Goal: Transaction & Acquisition: Book appointment/travel/reservation

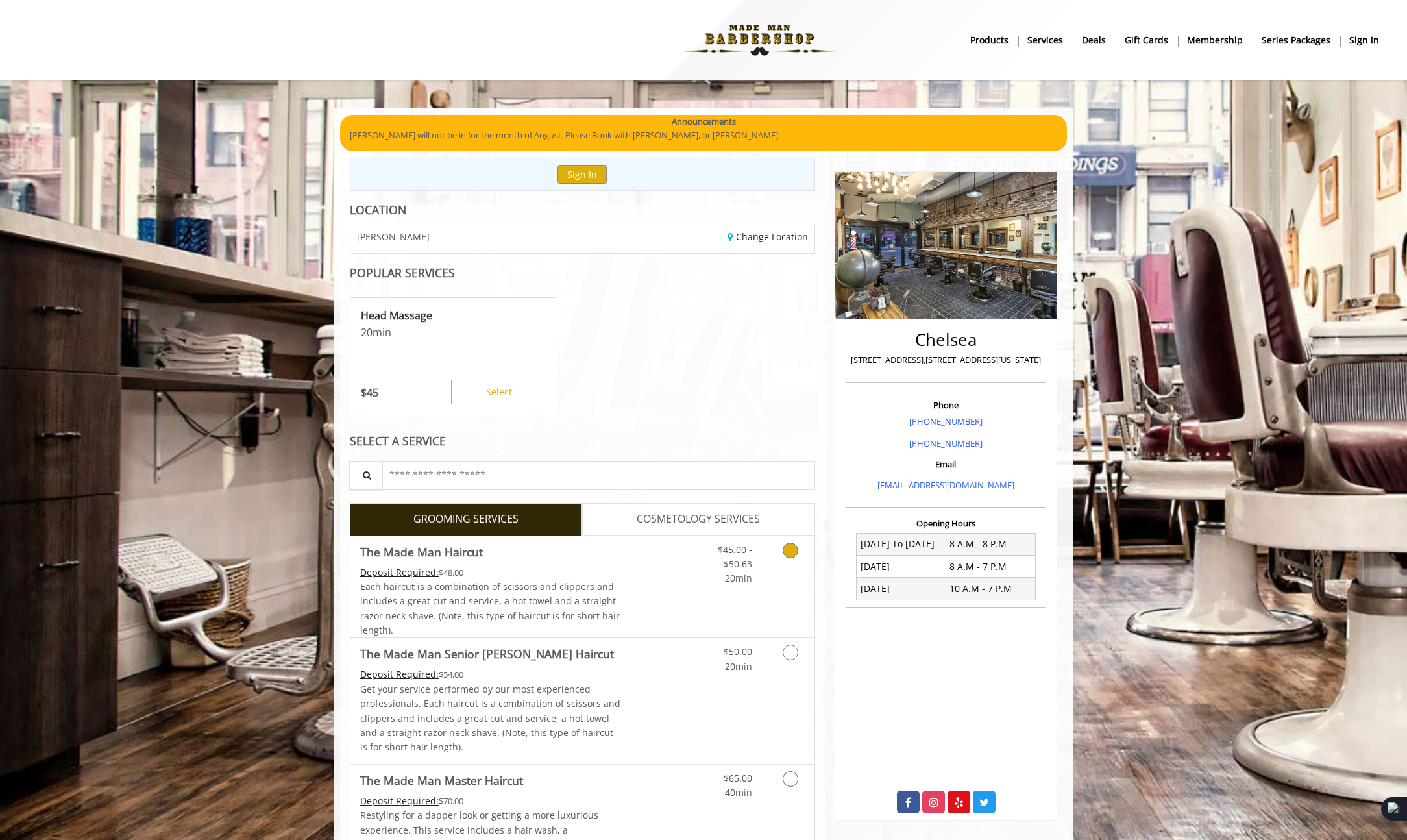
click at [789, 546] on icon "Grooming services" at bounding box center [790, 550] width 16 height 16
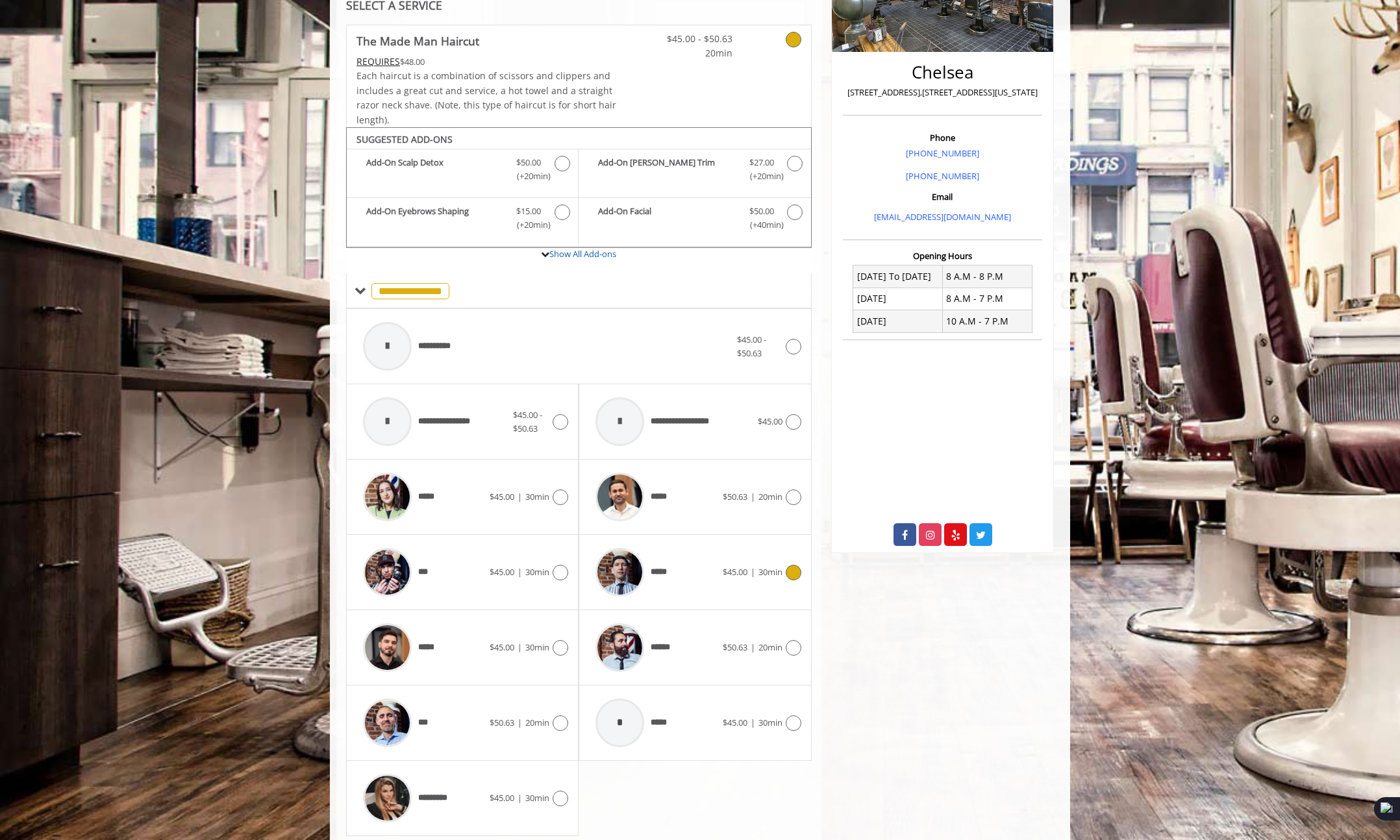
scroll to position [309, 0]
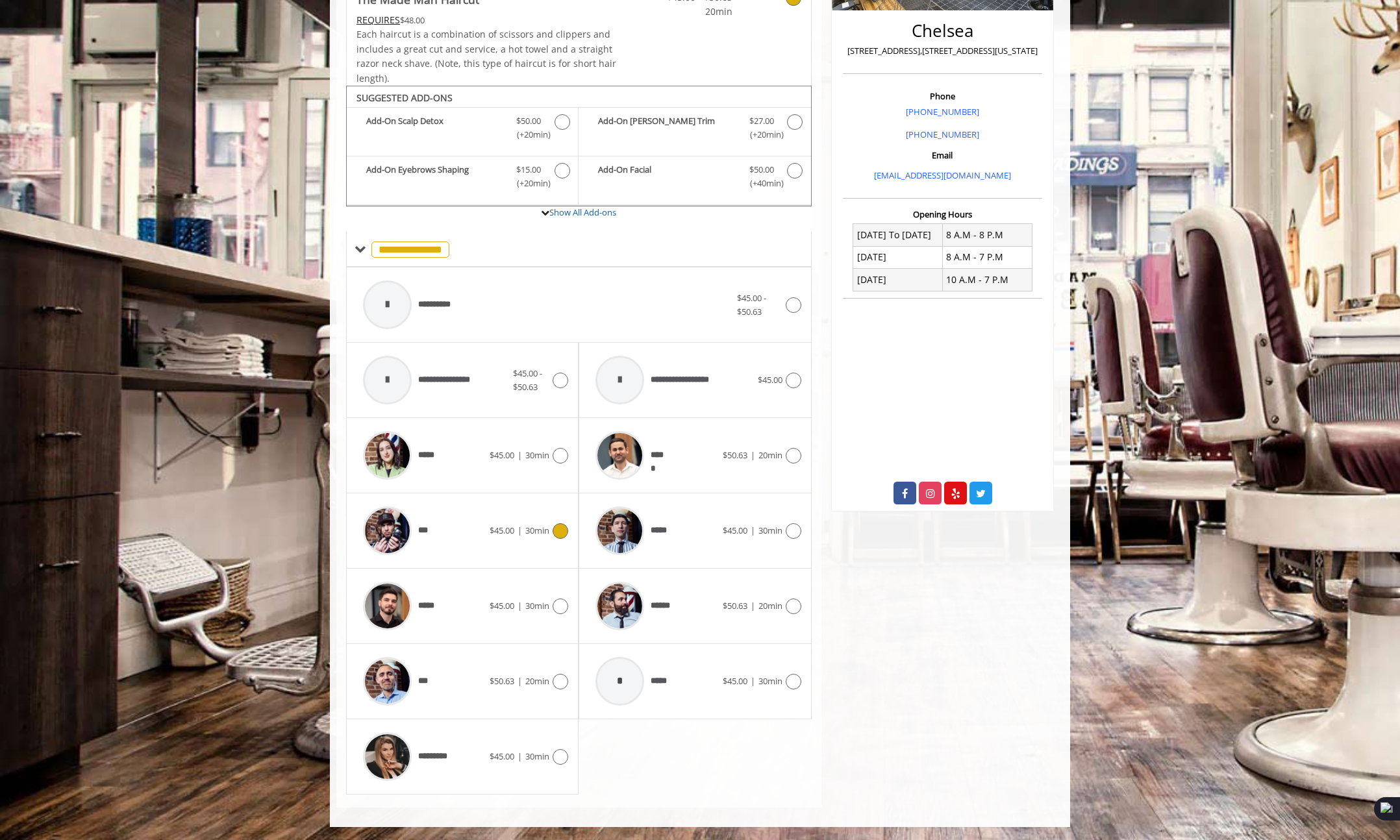
click at [562, 531] on icon at bounding box center [560, 531] width 16 height 16
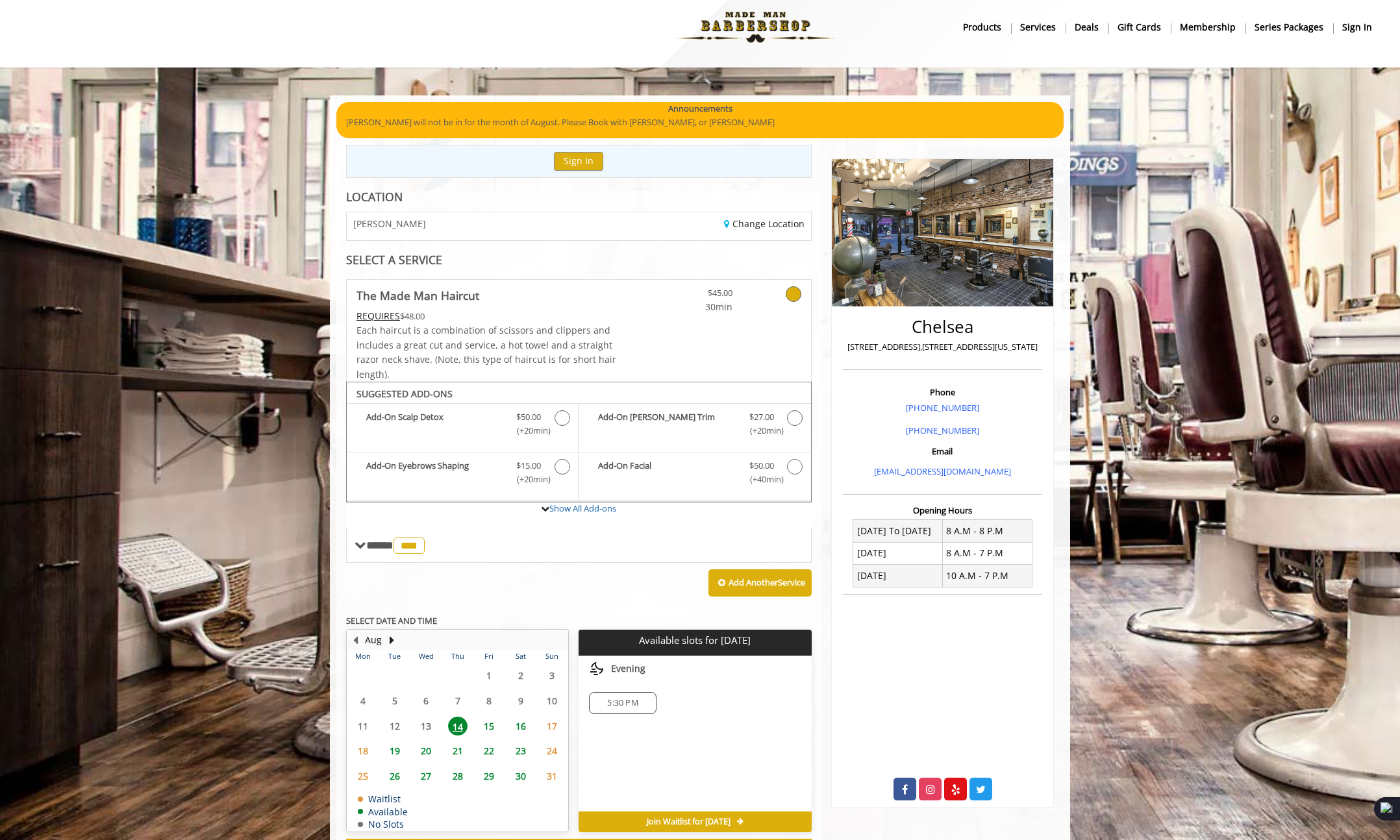
scroll to position [70, 0]
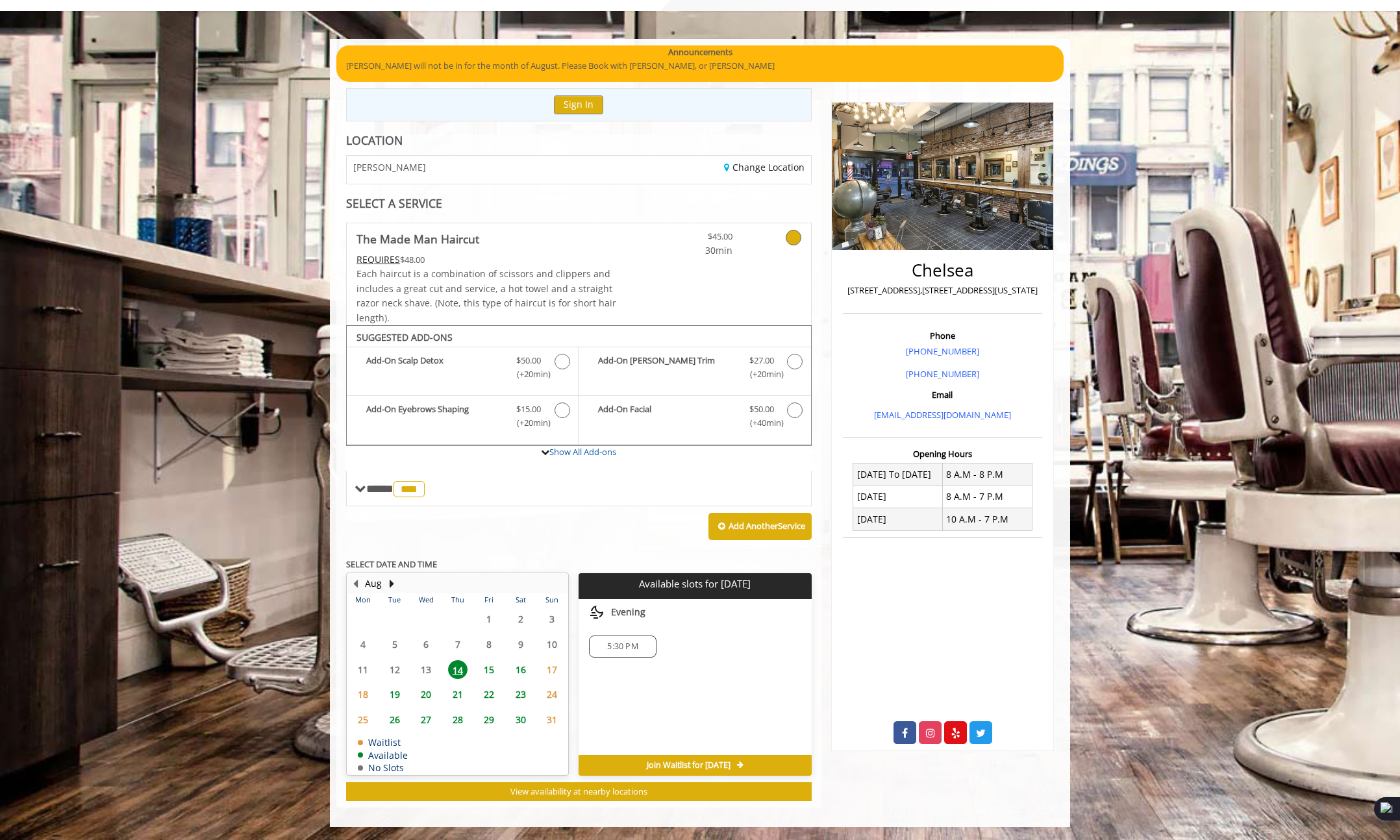
click at [489, 666] on span "15" at bounding box center [489, 669] width 19 height 19
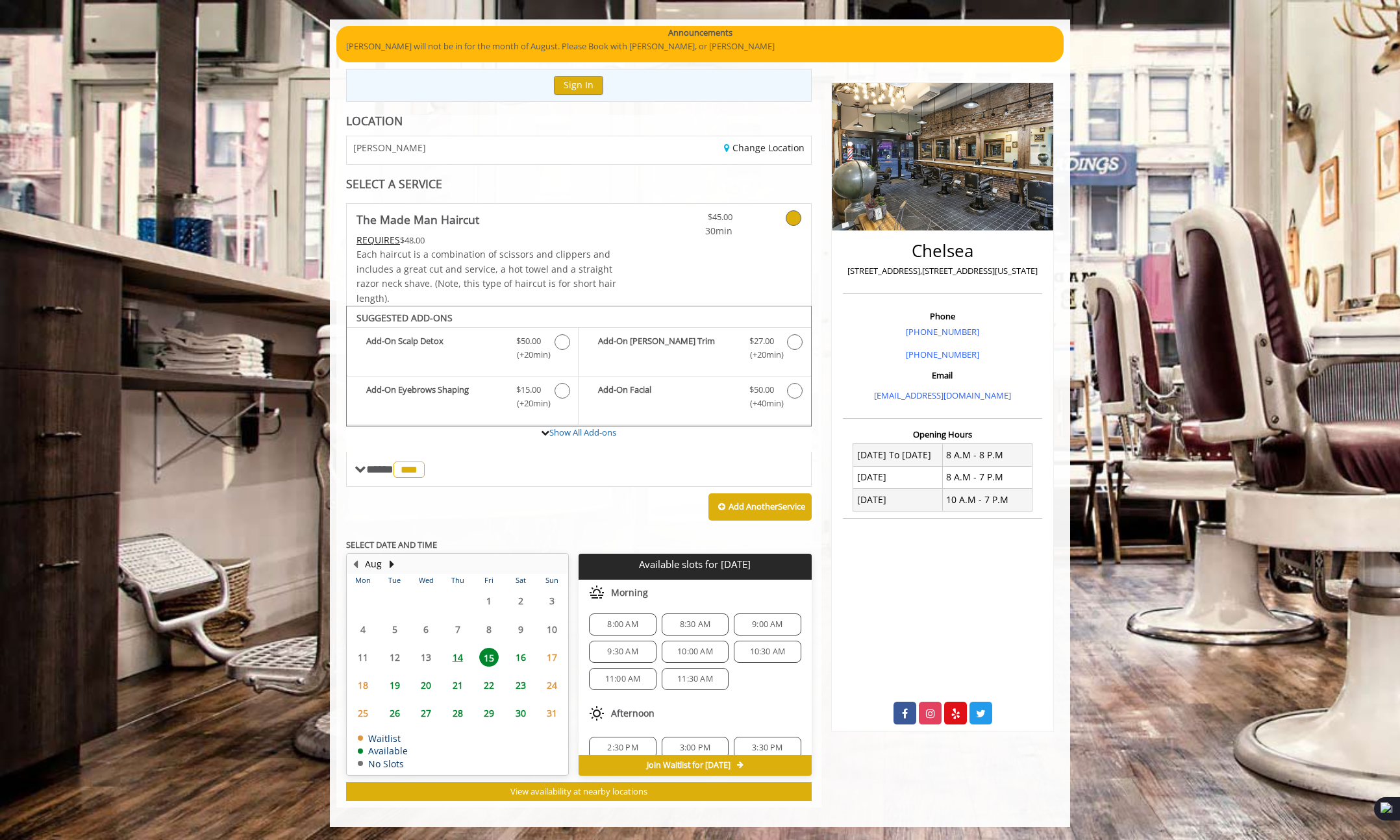
scroll to position [1, 0]
click at [754, 654] on span "10:30 AM" at bounding box center [768, 653] width 36 height 10
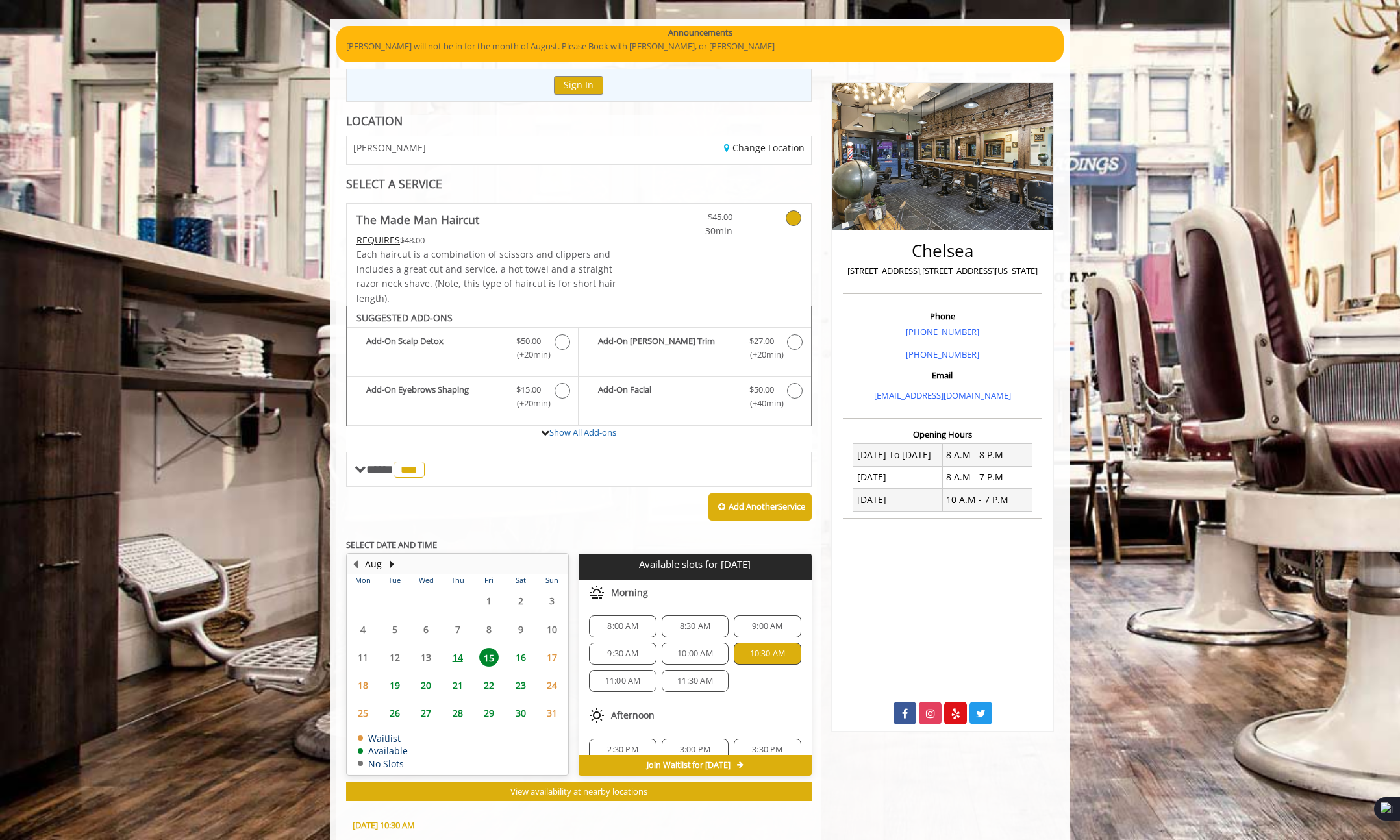
scroll to position [323, 0]
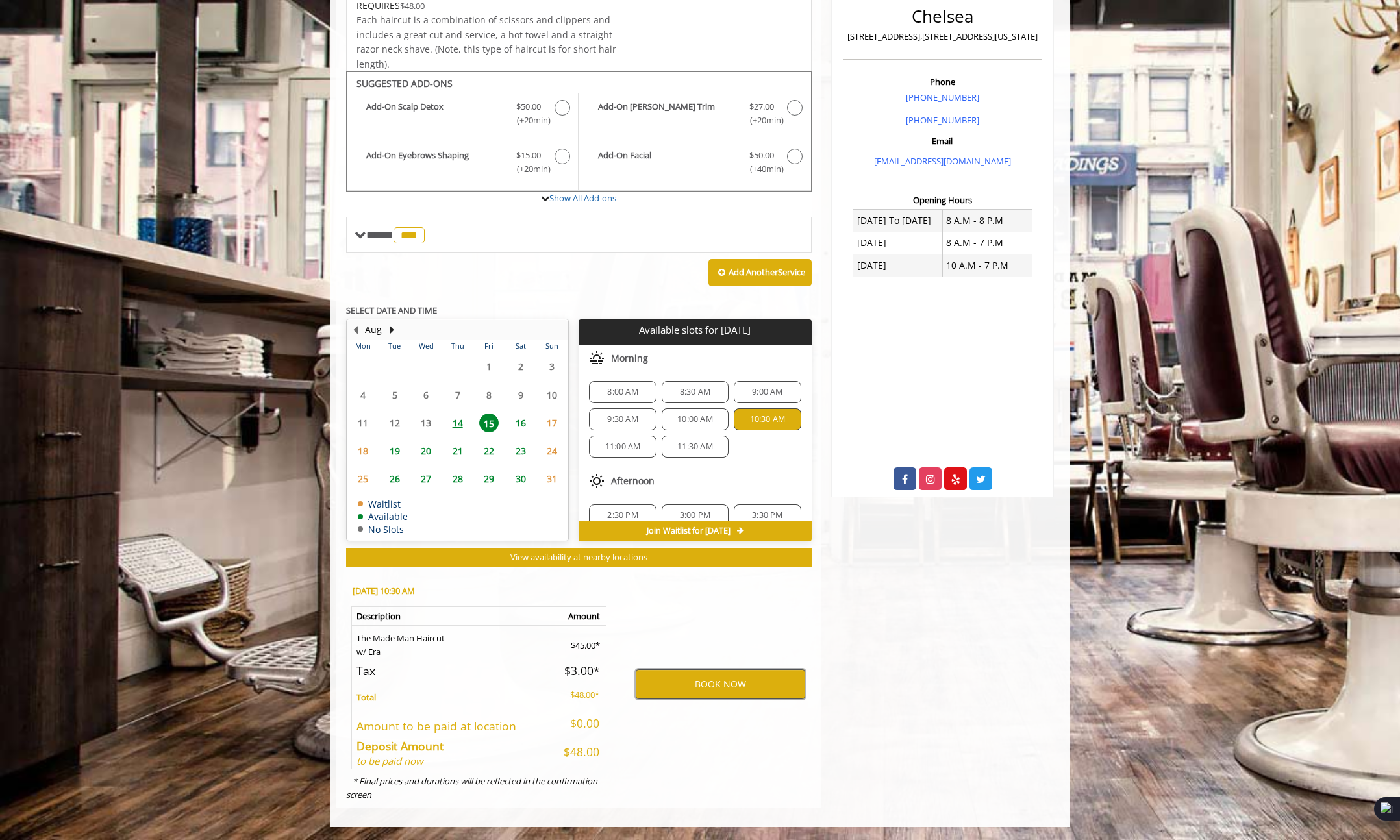
click at [729, 693] on button "BOOK NOW" at bounding box center [720, 684] width 170 height 30
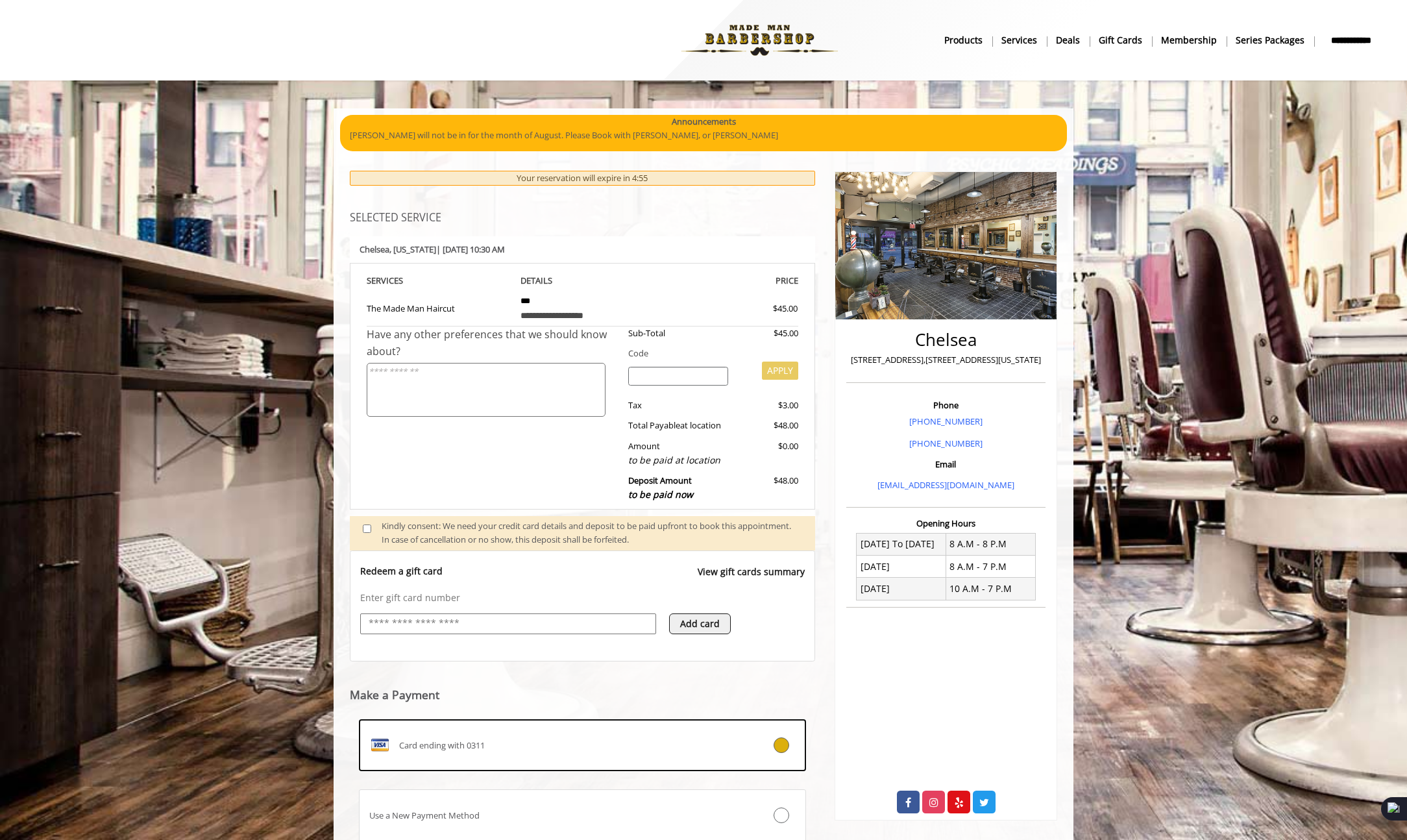
scroll to position [96, 0]
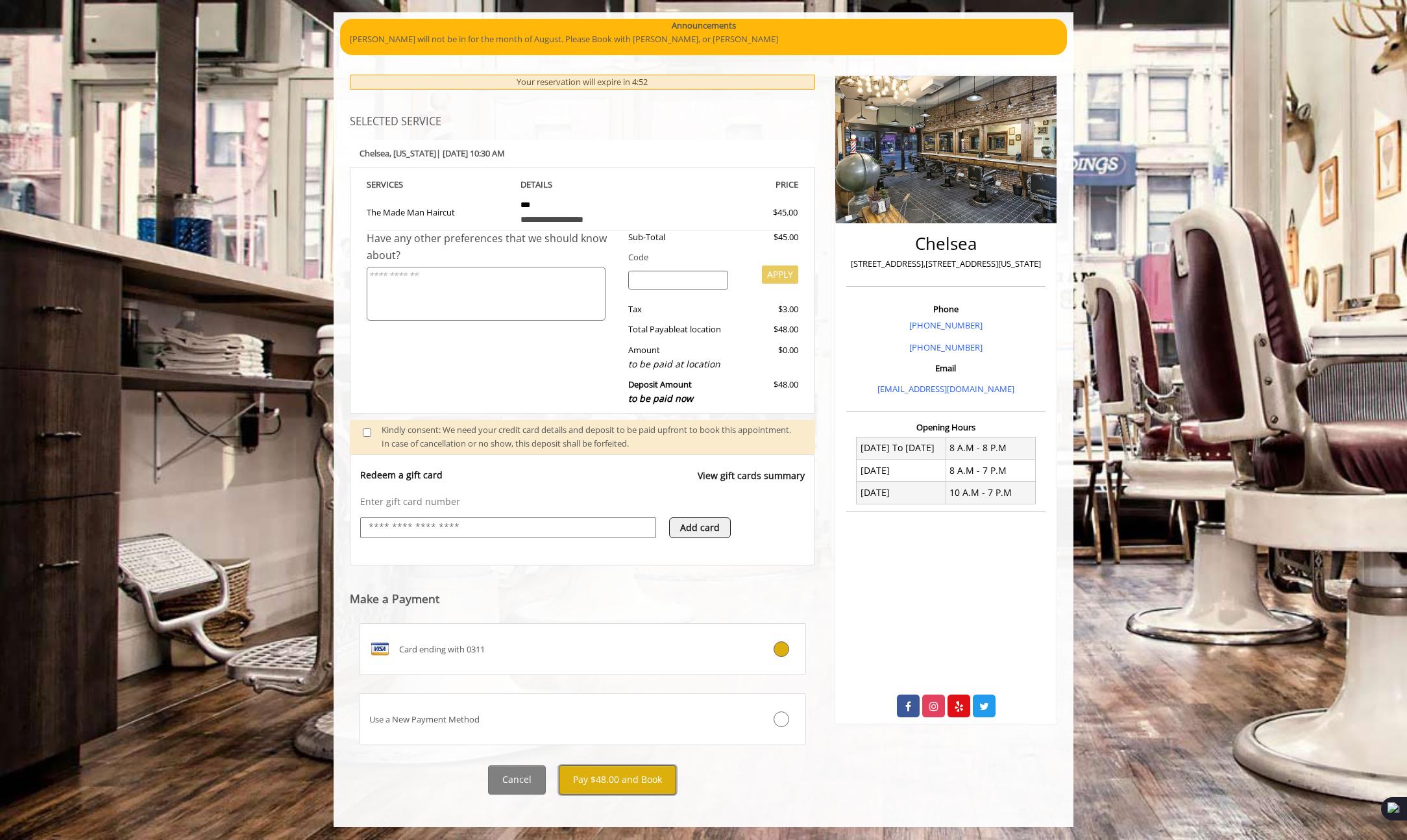
click at [651, 781] on button "Pay $48.00 and Book" at bounding box center [617, 779] width 118 height 29
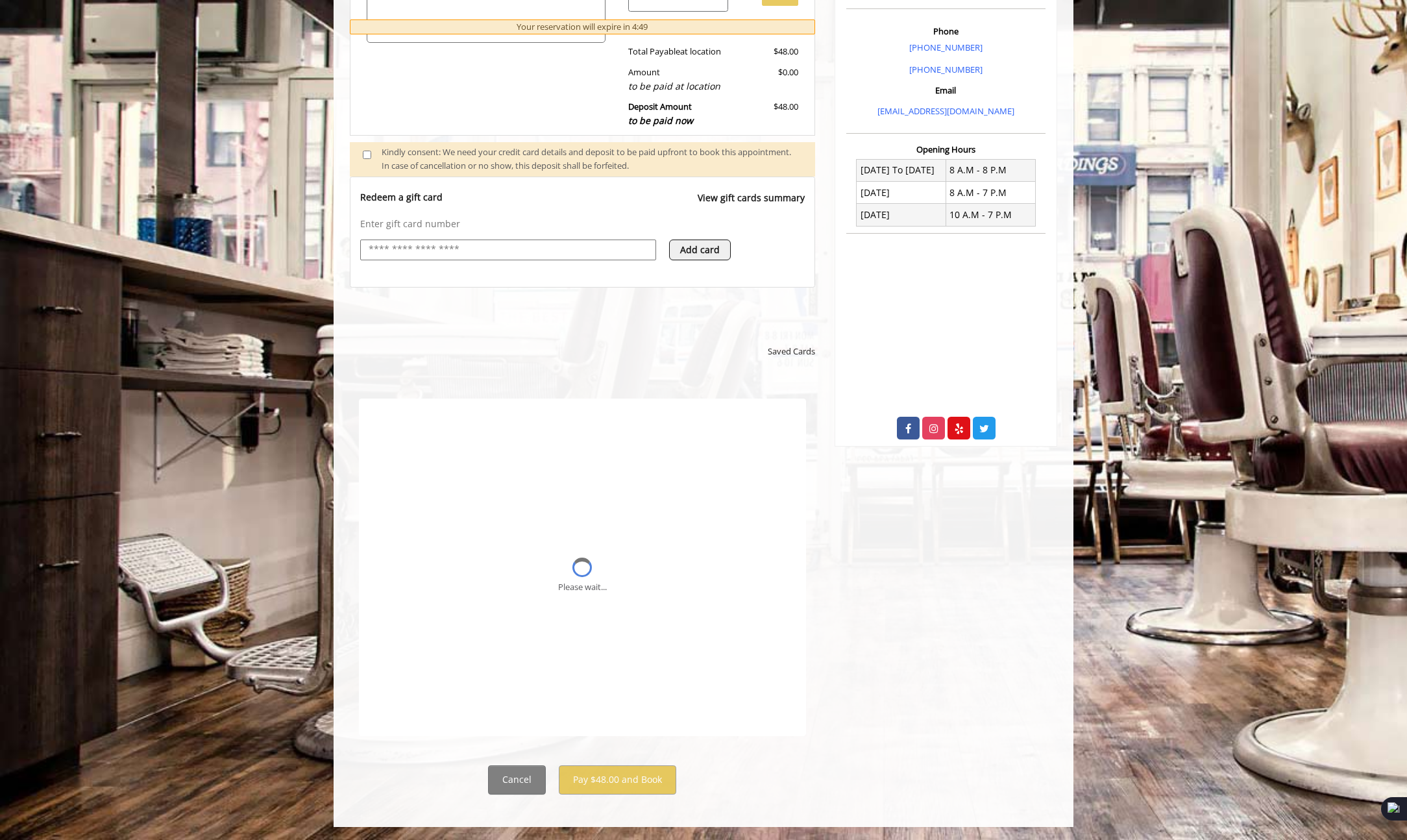
scroll to position [0, 0]
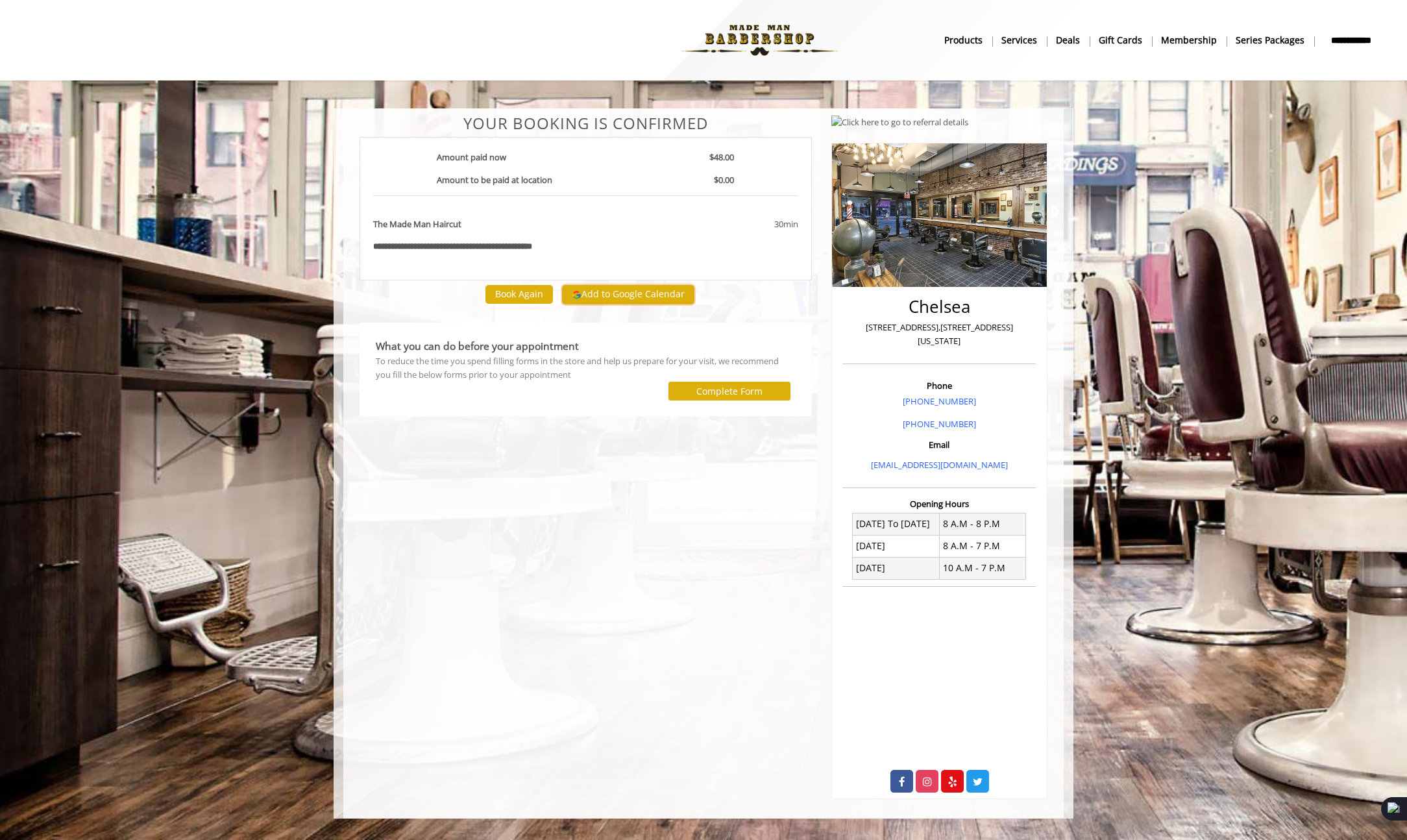
click at [619, 298] on button "Add to Google Calendar" at bounding box center [628, 295] width 132 height 19
